Goal: Task Accomplishment & Management: Manage account settings

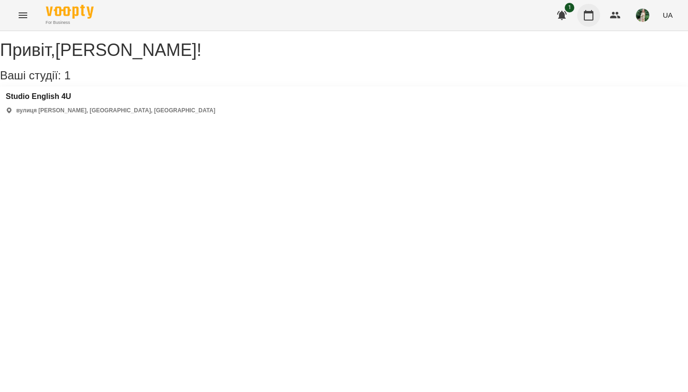
click at [585, 14] on icon "button" at bounding box center [588, 15] width 11 height 11
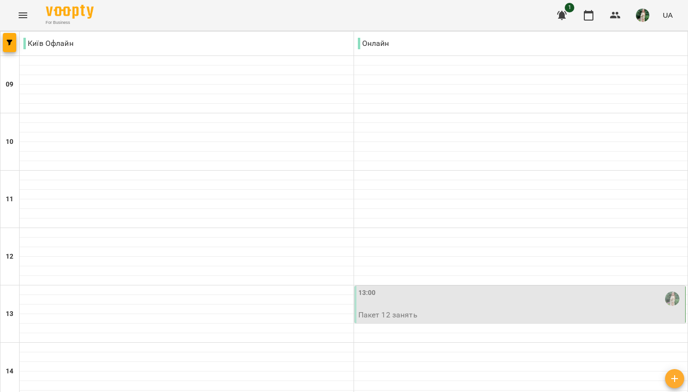
scroll to position [415, 0]
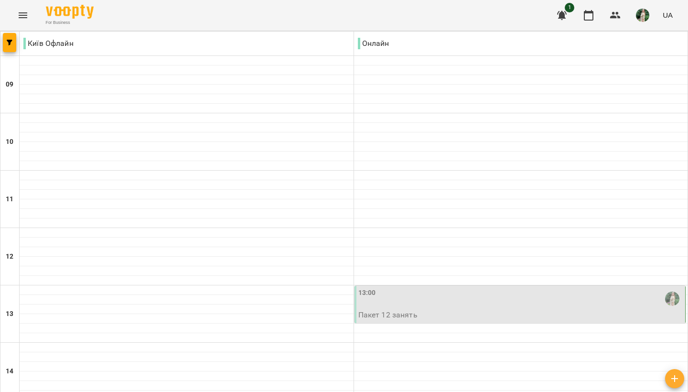
scroll to position [375, 0]
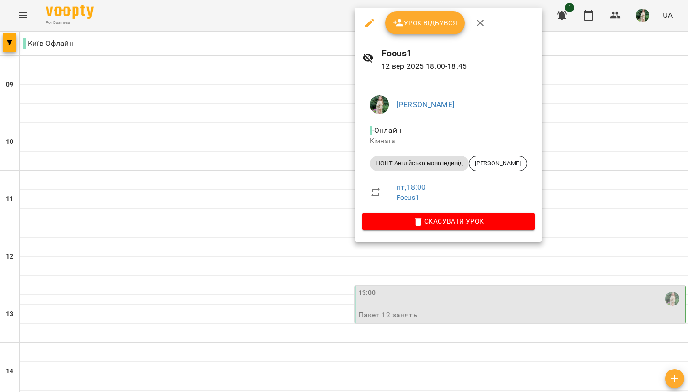
click at [372, 24] on icon "button" at bounding box center [369, 22] width 11 height 11
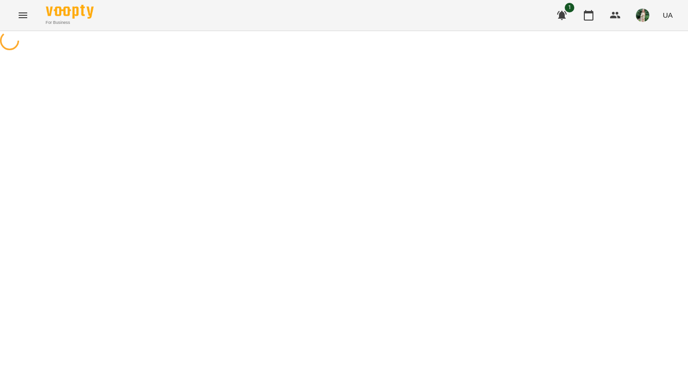
select select "**********"
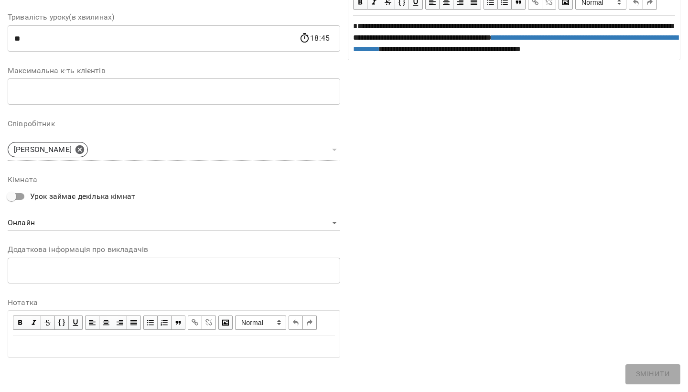
scroll to position [198, 0]
click at [98, 354] on div "Edit text" at bounding box center [174, 346] width 330 height 20
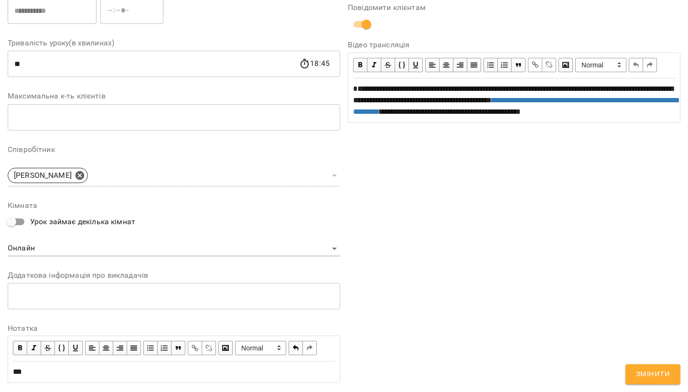
scroll to position [238, 0]
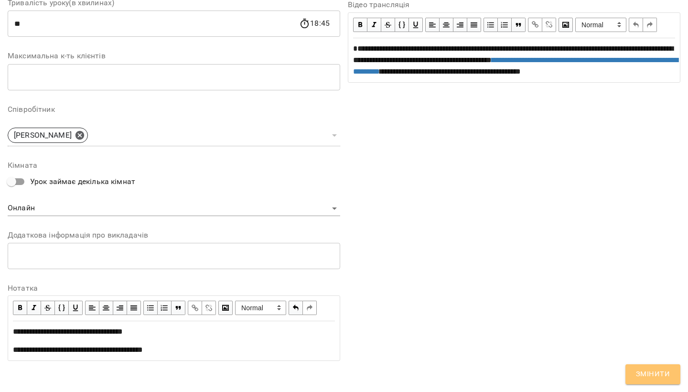
click at [657, 375] on span "Змінити" at bounding box center [653, 374] width 34 height 12
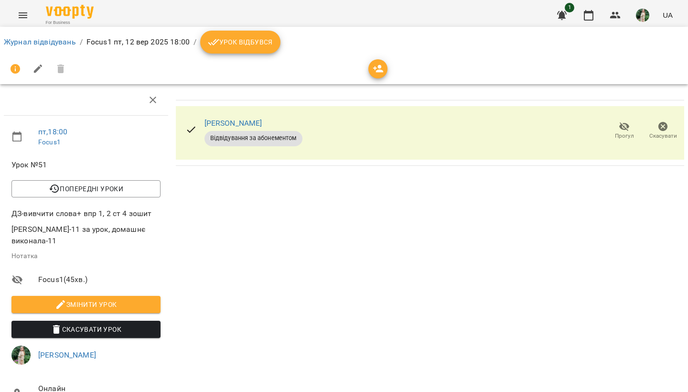
click at [250, 44] on span "Урок відбувся" at bounding box center [240, 41] width 65 height 11
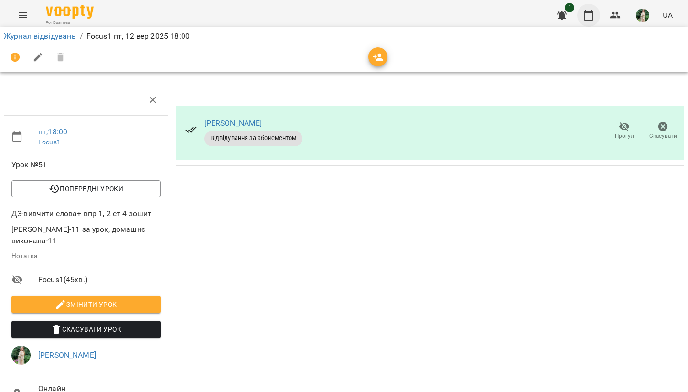
click at [590, 21] on button "button" at bounding box center [588, 15] width 23 height 23
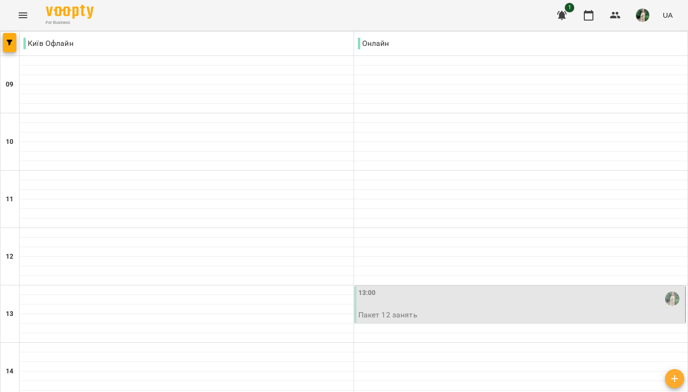
scroll to position [415, 0]
